Goal: Task Accomplishment & Management: Complete application form

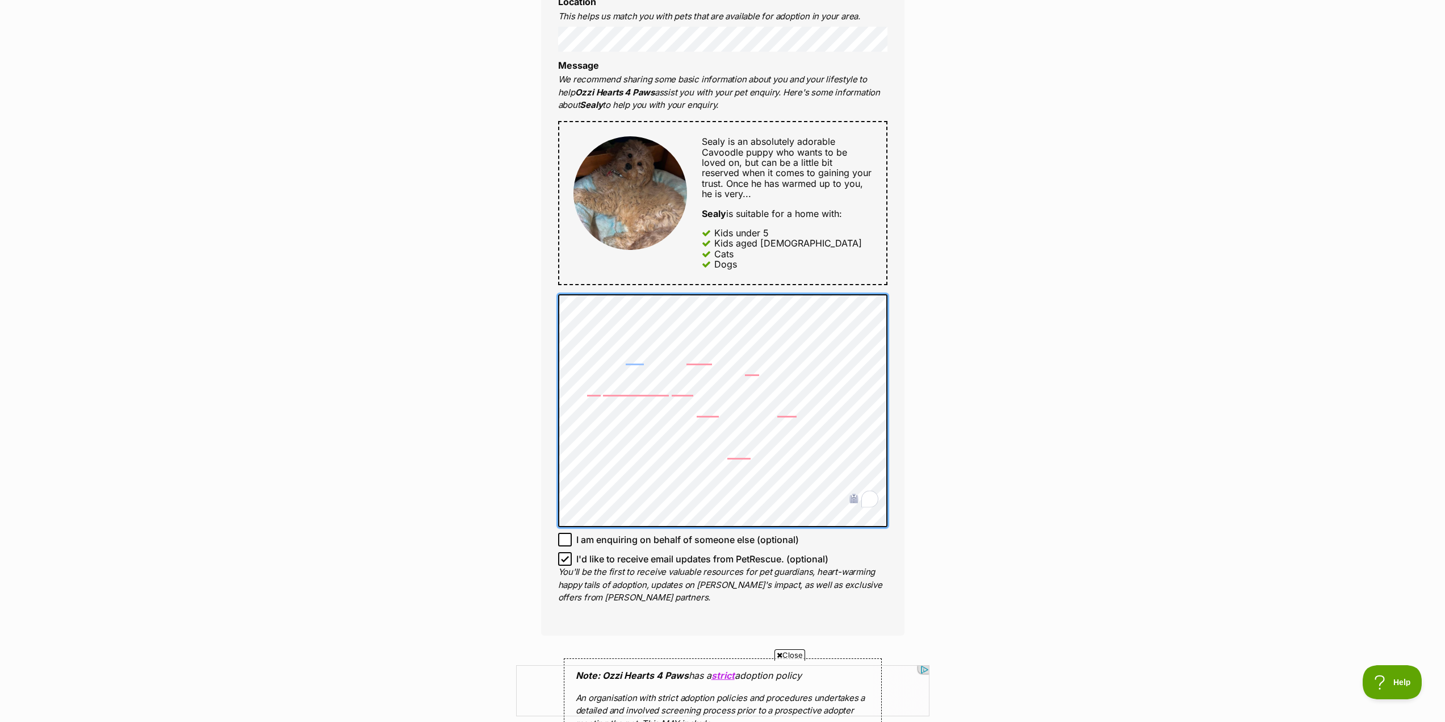
scroll to position [625, 0]
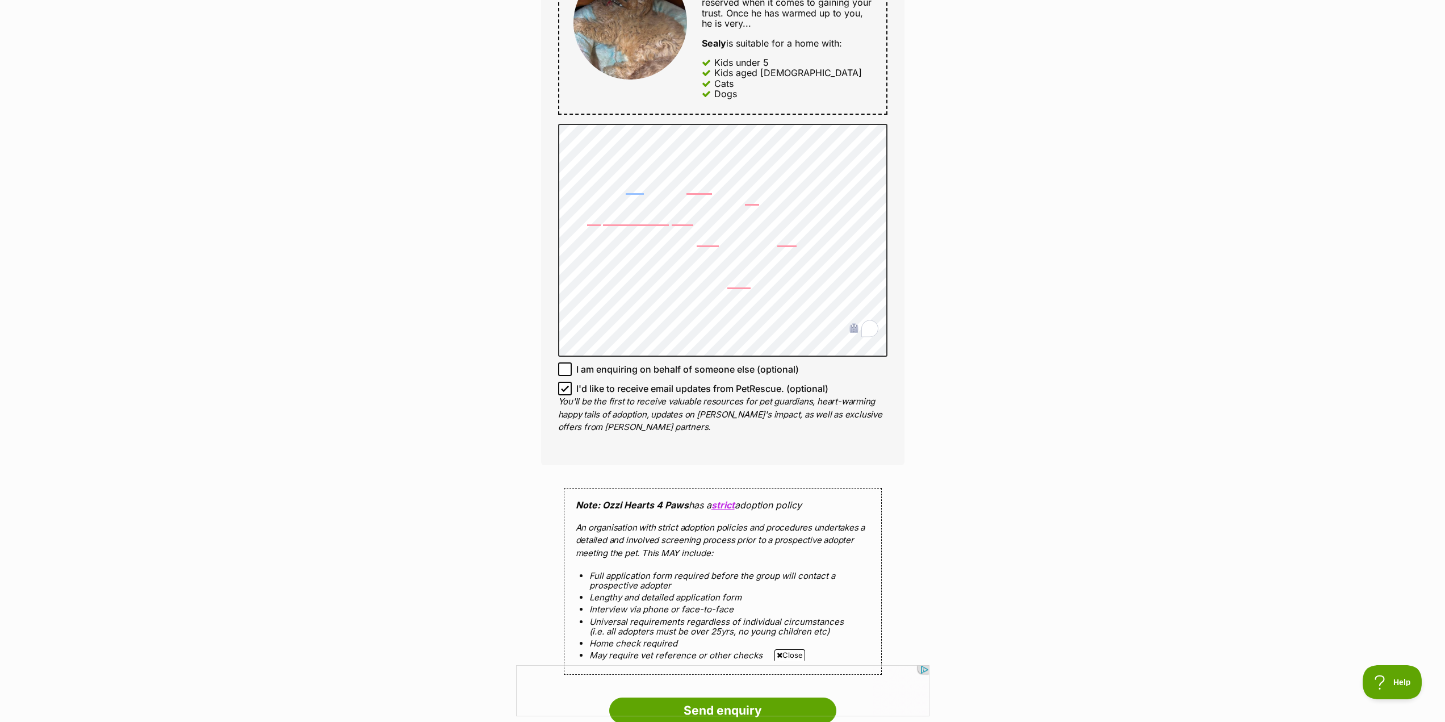
click at [562, 386] on icon at bounding box center [564, 388] width 7 height 5
click at [562, 382] on input "I'd like to receive email updates from PetRescue. (optional)" at bounding box center [565, 389] width 14 height 14
checkbox input "false"
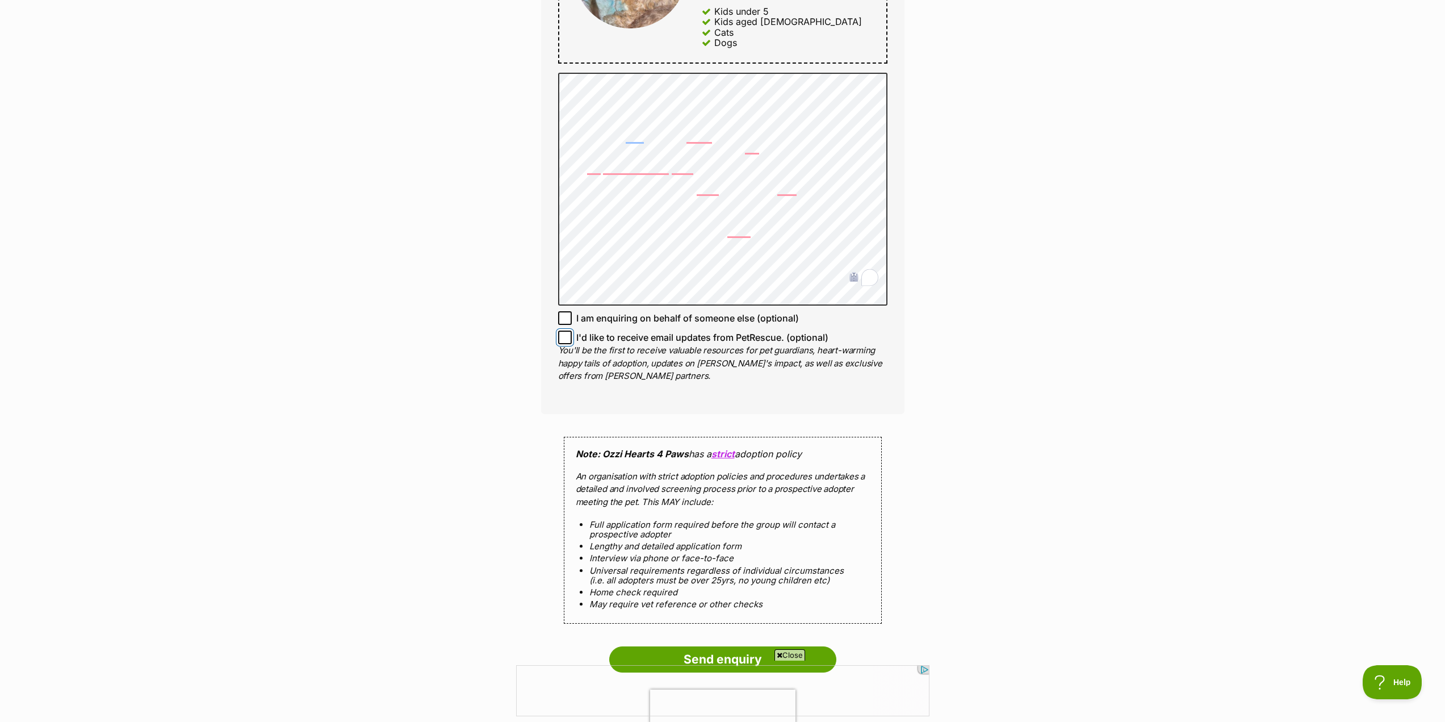
scroll to position [852, 0]
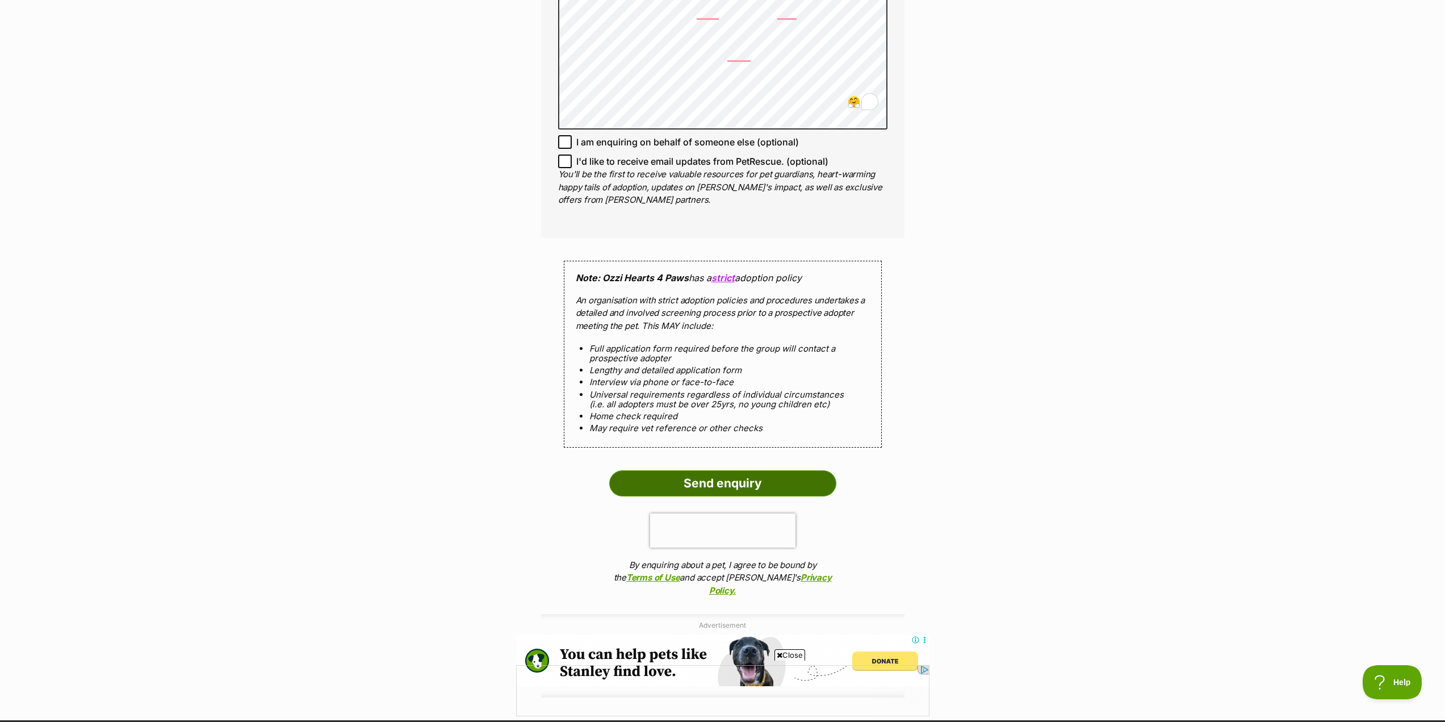
click at [744, 470] on input "Send enquiry" at bounding box center [722, 483] width 227 height 26
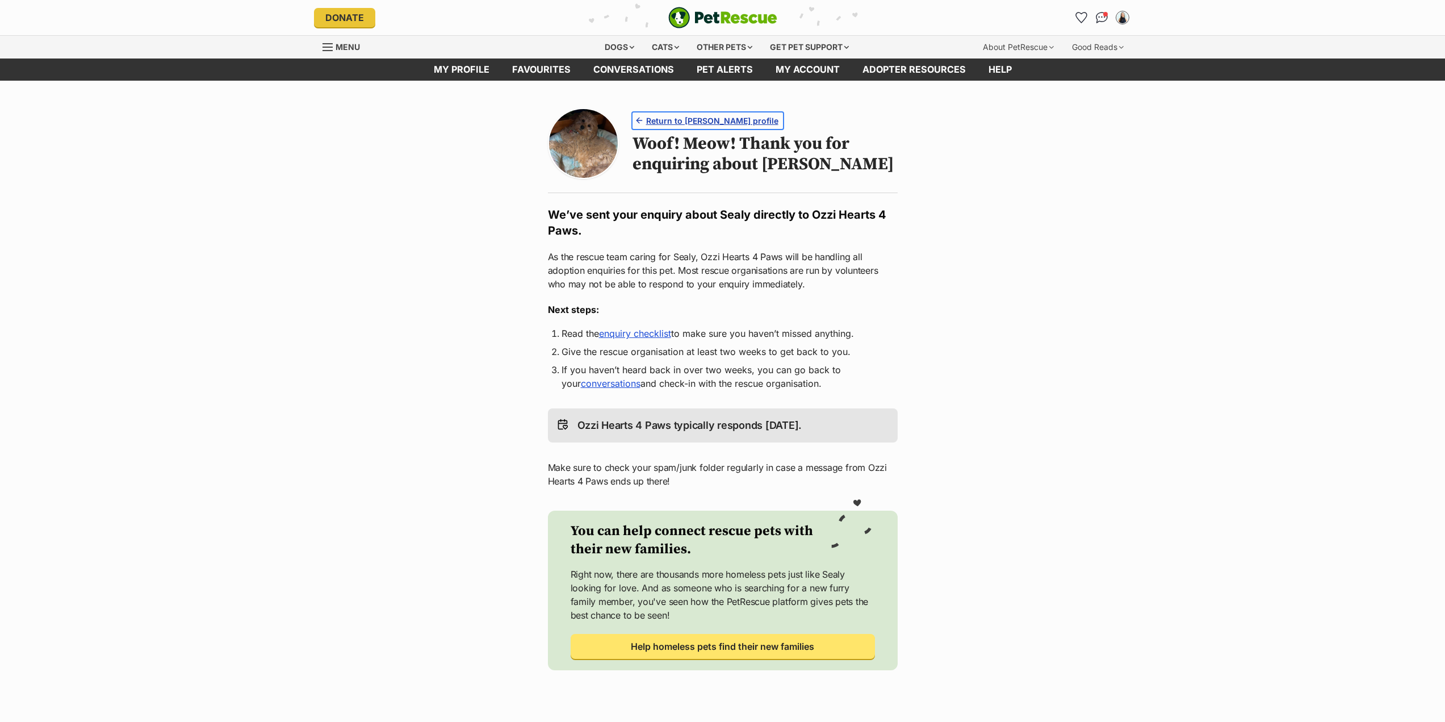
click at [709, 121] on span "Return to [PERSON_NAME] profile" at bounding box center [712, 121] width 132 height 12
